Goal: Task Accomplishment & Management: Use online tool/utility

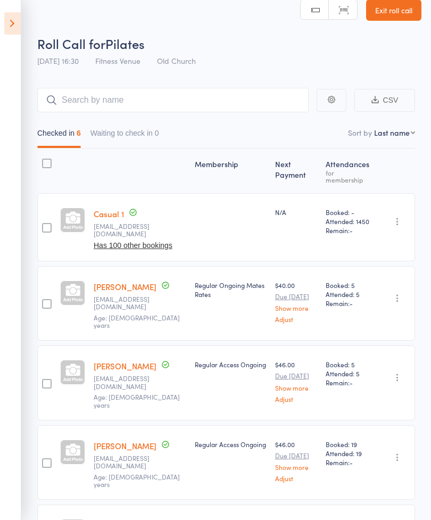
click at [2, 30] on aside "Events for [DATE] [DATE] [DATE] Sun Mon Tue Wed Thu Fri Sat 31 27 28 29 30 31 0…" at bounding box center [10, 260] width 21 height 520
click at [20, 15] on icon at bounding box center [12, 23] width 16 height 22
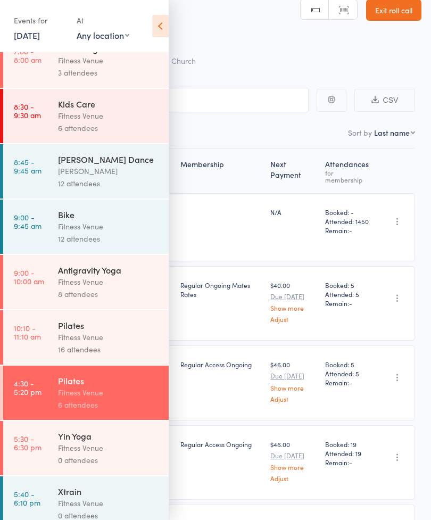
scroll to position [182, 0]
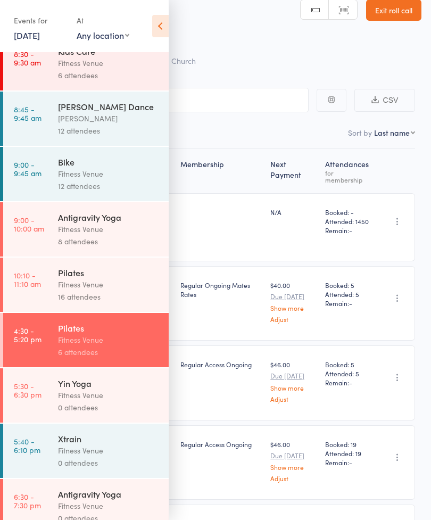
click at [122, 401] on div "Fitness Venue" at bounding box center [109, 395] width 102 height 12
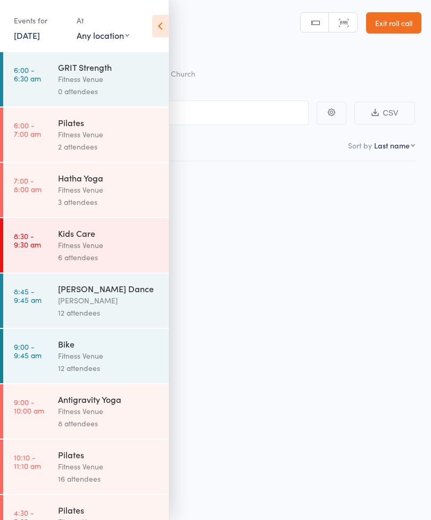
scroll to position [7, 0]
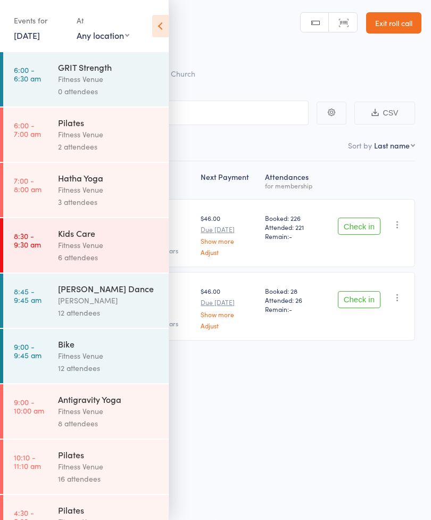
click at [167, 24] on icon at bounding box center [160, 26] width 16 height 22
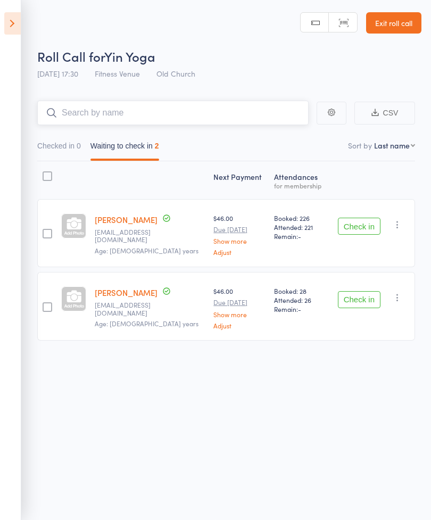
click at [267, 108] on input "search" at bounding box center [172, 113] width 271 height 24
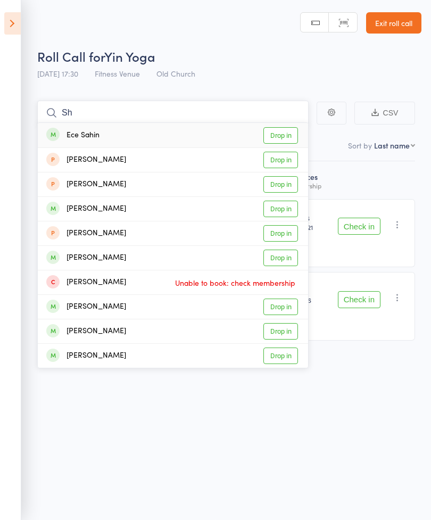
type input "S"
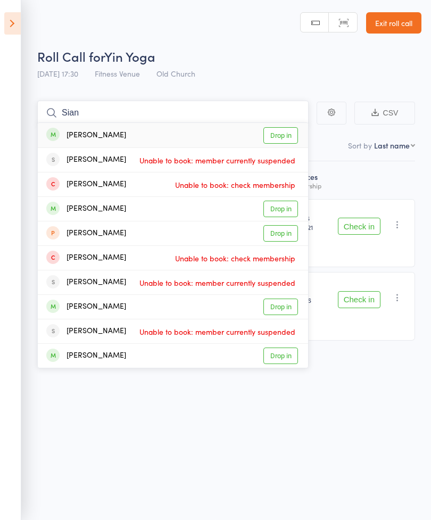
type input "Sian"
click at [286, 136] on link "Drop in" at bounding box center [280, 135] width 35 height 16
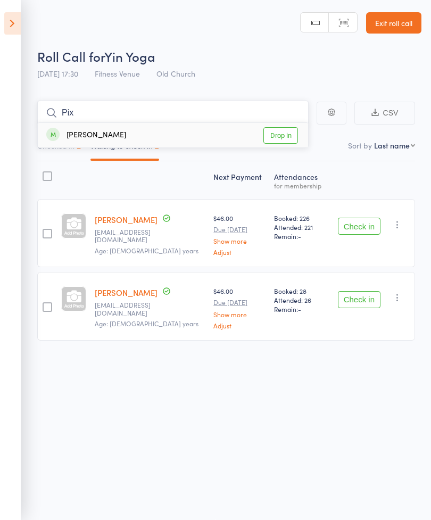
type input "Pix"
click at [289, 128] on link "Drop in" at bounding box center [280, 135] width 35 height 16
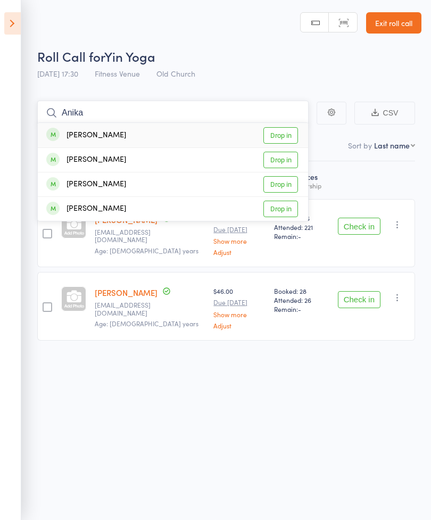
type input "Anika"
click at [288, 129] on link "Drop in" at bounding box center [280, 135] width 35 height 16
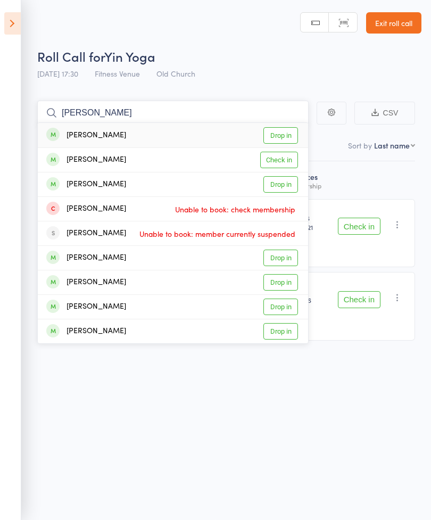
type input "[PERSON_NAME]"
click at [280, 156] on link "Check in" at bounding box center [279, 160] width 38 height 16
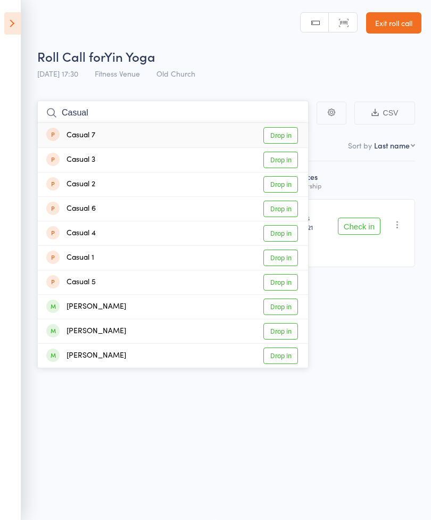
type input "Casual"
click at [280, 250] on link "Drop in" at bounding box center [280, 258] width 35 height 16
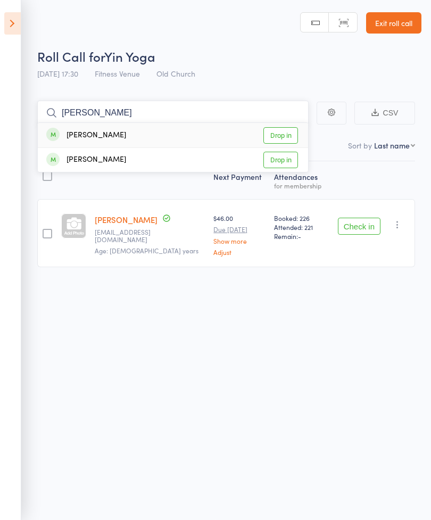
type input "[PERSON_NAME]"
click at [288, 132] on link "Drop in" at bounding box center [280, 135] width 35 height 16
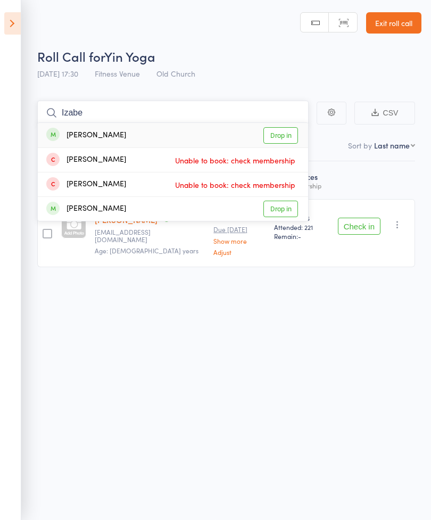
type input "Izabe"
click at [288, 129] on link "Drop in" at bounding box center [280, 135] width 35 height 16
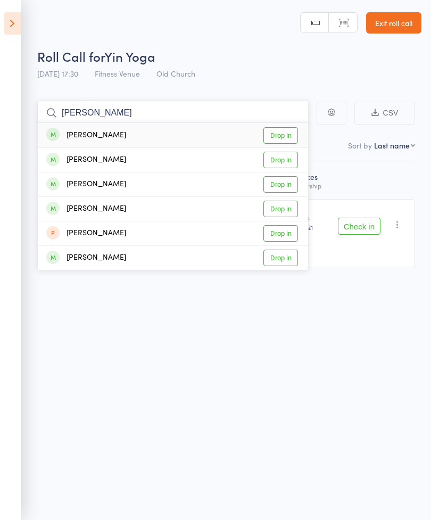
type input "[PERSON_NAME]"
click at [286, 127] on link "Drop in" at bounding box center [280, 135] width 35 height 16
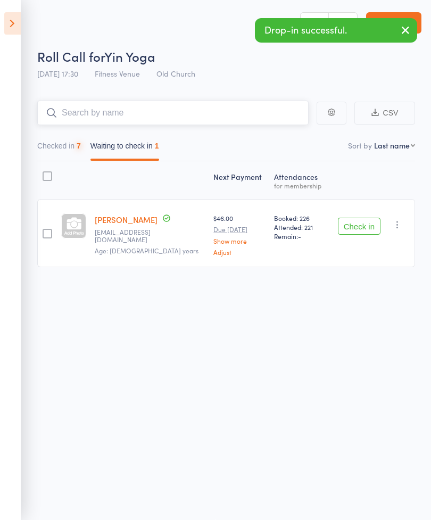
click at [71, 138] on button "Checked in 7" at bounding box center [59, 148] width 44 height 24
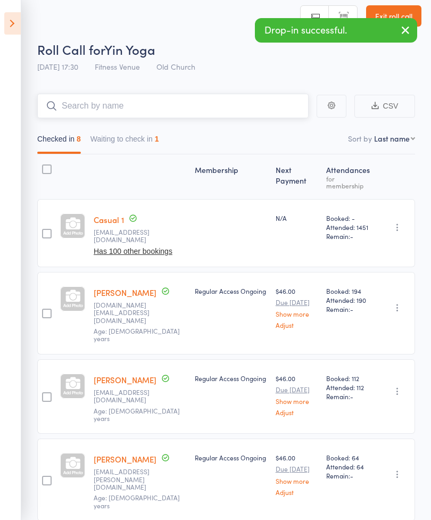
click at [143, 141] on button "Waiting to check in 1" at bounding box center [124, 141] width 69 height 24
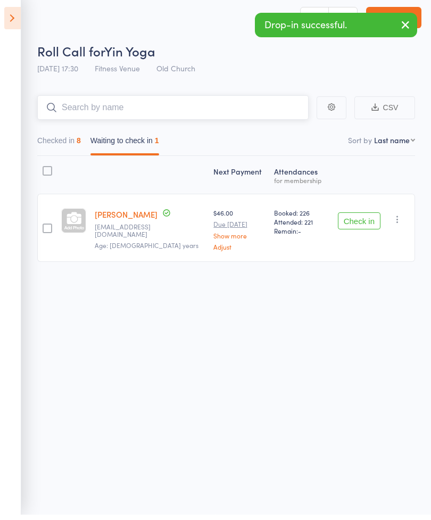
click at [69, 141] on button "Checked in 8" at bounding box center [59, 148] width 44 height 24
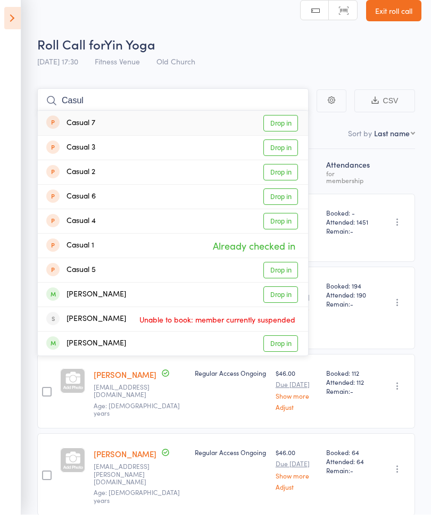
type input "Casul"
click at [289, 175] on link "Drop in" at bounding box center [280, 177] width 35 height 16
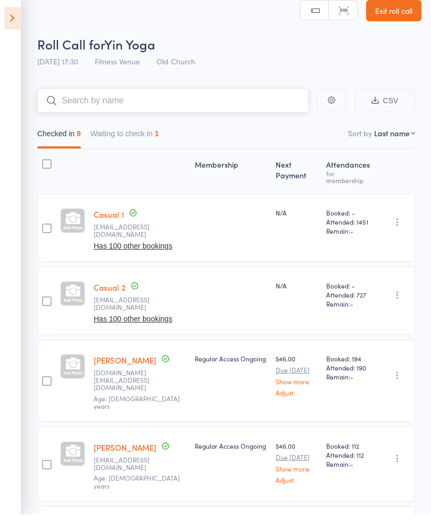
type input "E"
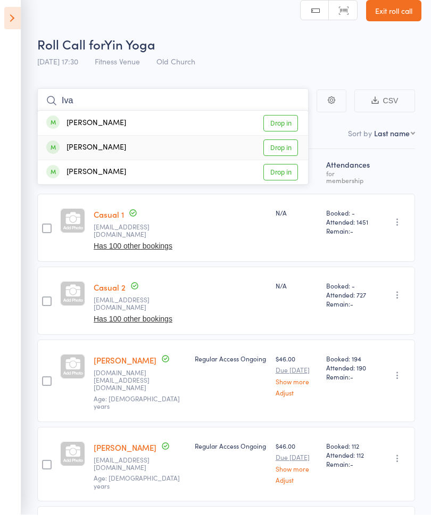
type input "Iva"
click at [287, 148] on link "Drop in" at bounding box center [280, 153] width 35 height 16
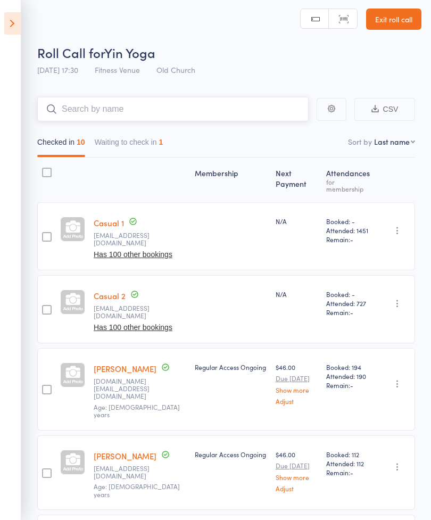
scroll to position [0, 0]
